Goal: Find specific page/section: Find specific page/section

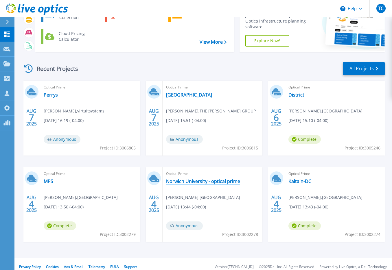
scroll to position [50, 0]
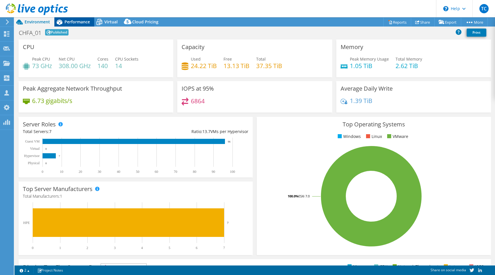
click at [74, 25] on div "Performance" at bounding box center [74, 21] width 40 height 9
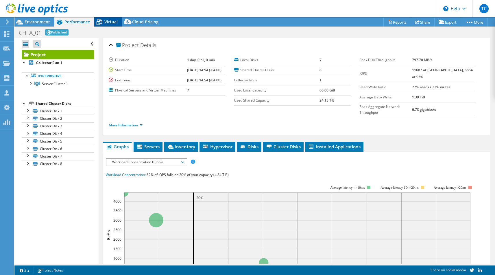
click at [120, 21] on div "Virtual" at bounding box center [108, 21] width 28 height 9
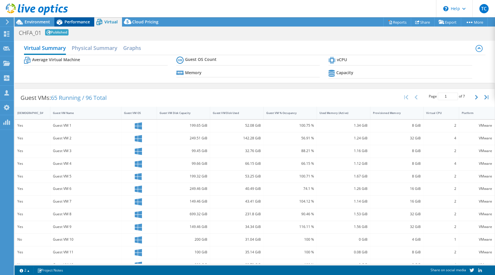
click at [75, 22] on span "Performance" at bounding box center [76, 21] width 25 height 5
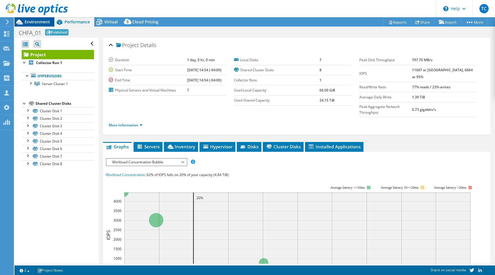
click at [40, 23] on span "Environment" at bounding box center [37, 21] width 25 height 5
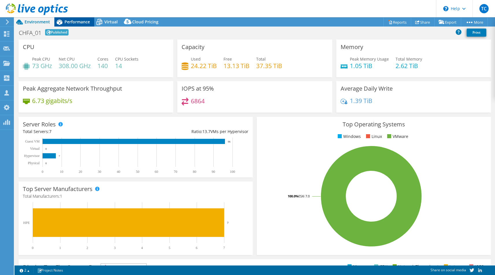
click at [90, 21] on div "Performance" at bounding box center [74, 21] width 40 height 9
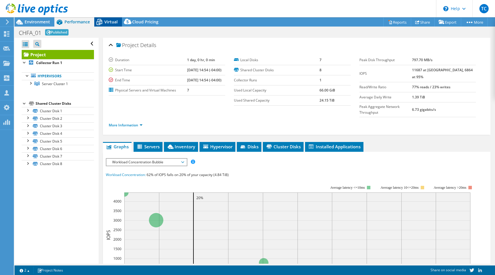
click at [112, 25] on div "Virtual" at bounding box center [108, 21] width 28 height 9
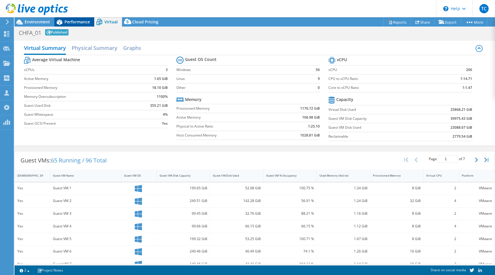
click at [83, 24] on span "Performance" at bounding box center [76, 21] width 25 height 5
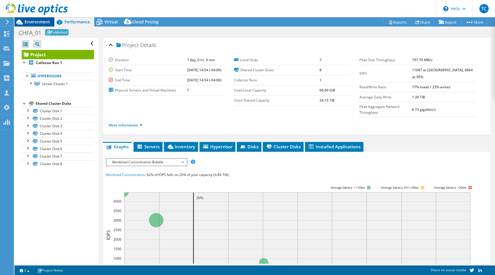
click at [42, 23] on span "Environment" at bounding box center [37, 21] width 25 height 5
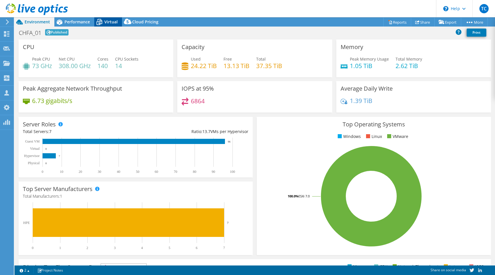
click at [107, 23] on span "Virtual" at bounding box center [110, 21] width 13 height 5
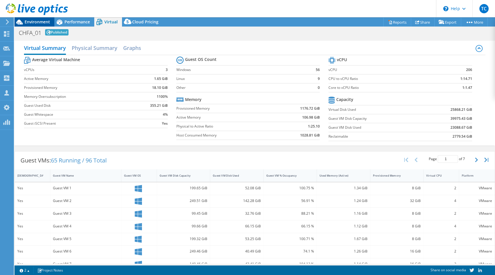
click at [26, 21] on span "Environment" at bounding box center [37, 21] width 25 height 5
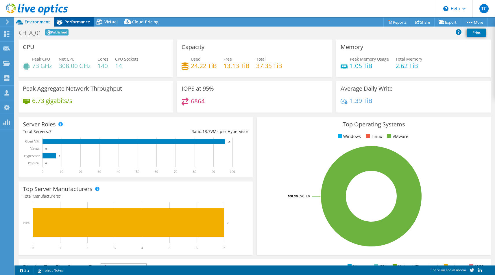
click at [82, 24] on span "Performance" at bounding box center [76, 21] width 25 height 5
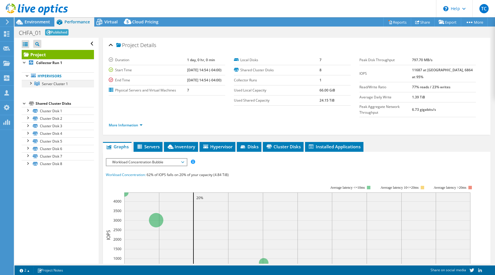
click at [30, 83] on div at bounding box center [30, 83] width 6 height 6
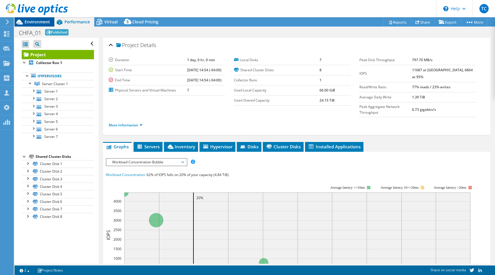
click at [37, 23] on span "Environment" at bounding box center [37, 21] width 25 height 5
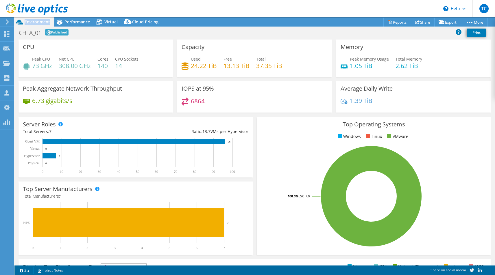
click at [37, 23] on span "Environment" at bounding box center [37, 21] width 25 height 5
click at [76, 21] on span "Performance" at bounding box center [76, 21] width 25 height 5
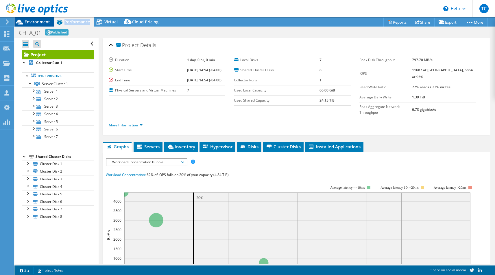
click at [34, 23] on span "Environment" at bounding box center [37, 21] width 25 height 5
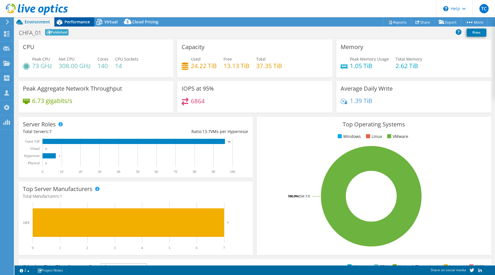
click at [73, 23] on span "Performance" at bounding box center [76, 21] width 25 height 5
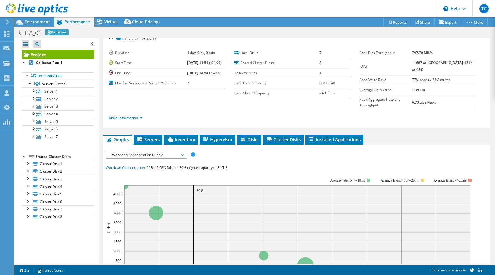
scroll to position [10, 0]
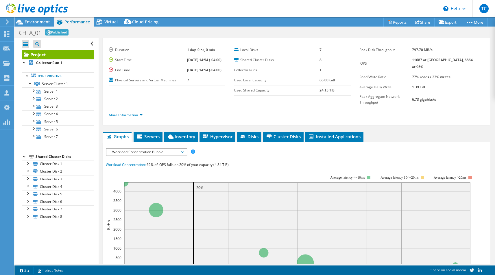
click at [171, 145] on div "IOPS Disk Throughput IO Size Latency Queue Depth CPU Percentage Memory Page Fau…" at bounding box center [296, 248] width 381 height 207
click at [169, 149] on span "Workload Concentration Bubble" at bounding box center [146, 152] width 74 height 7
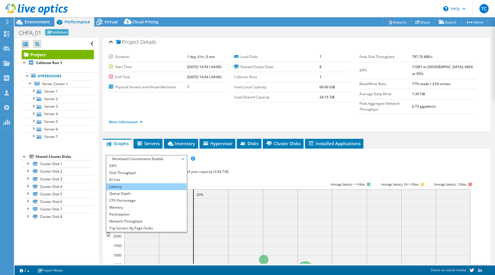
scroll to position [0, 0]
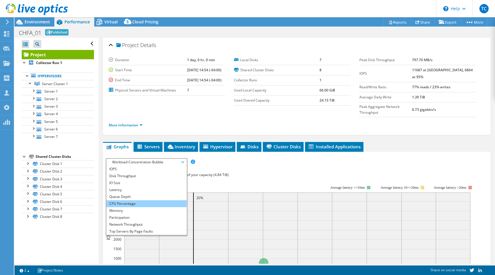
click at [159, 201] on li "CPU Percentage" at bounding box center [146, 204] width 80 height 7
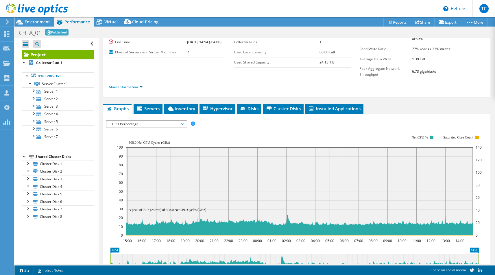
scroll to position [41, 0]
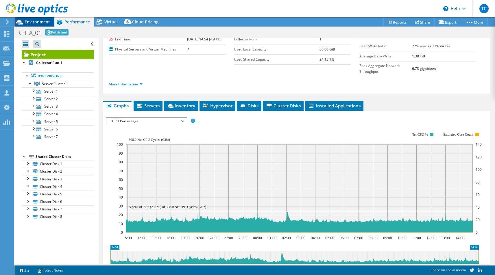
click at [33, 22] on span "Environment" at bounding box center [37, 21] width 25 height 5
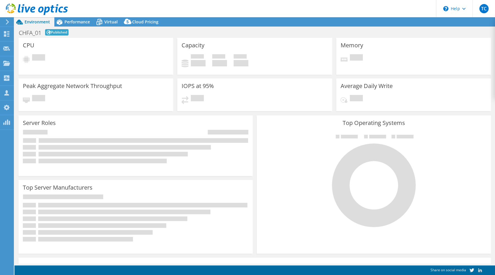
select select "USD"
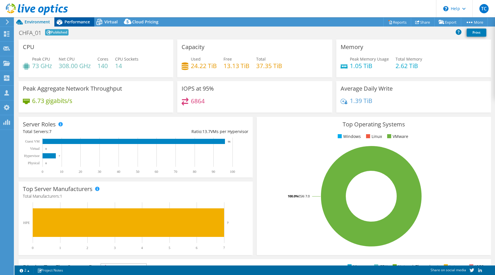
click at [73, 22] on span "Performance" at bounding box center [76, 21] width 25 height 5
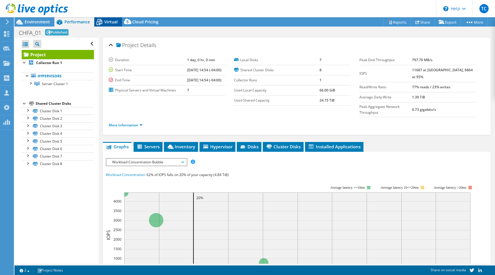
click at [111, 24] on span "Virtual" at bounding box center [110, 21] width 13 height 5
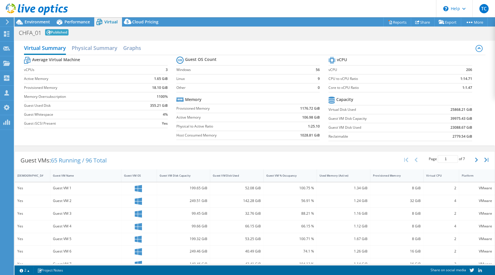
click at [44, 19] on div at bounding box center [34, 9] width 68 height 19
click at [44, 21] on span "Environment" at bounding box center [37, 21] width 25 height 5
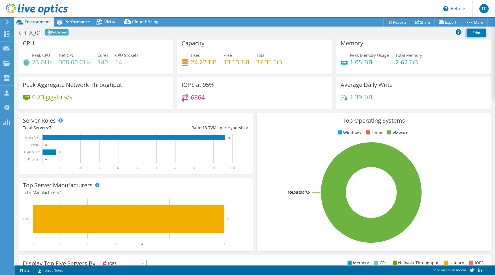
scroll to position [8, 0]
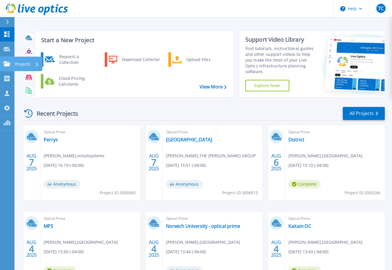
click at [17, 66] on p "Projects" at bounding box center [22, 64] width 15 height 15
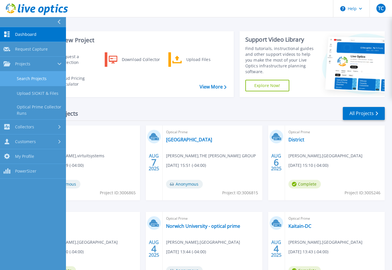
click at [27, 78] on link "Search Projects" at bounding box center [33, 78] width 66 height 15
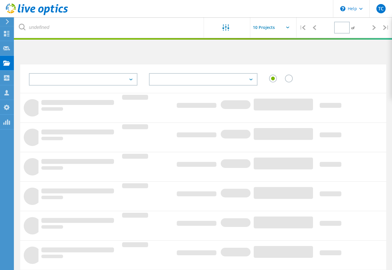
type input "1"
